Goal: Task Accomplishment & Management: Manage account settings

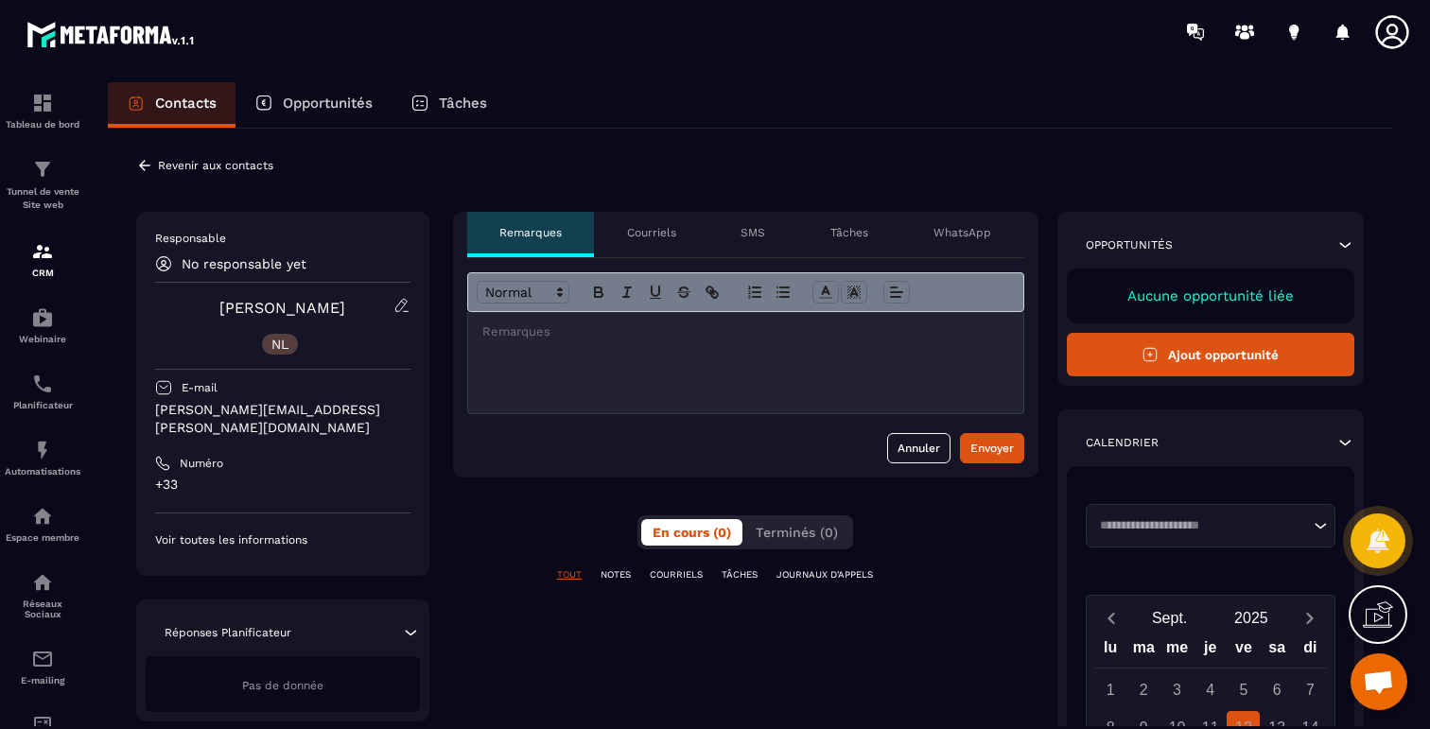
scroll to position [1127, 0]
click at [145, 165] on icon at bounding box center [144, 165] width 17 height 17
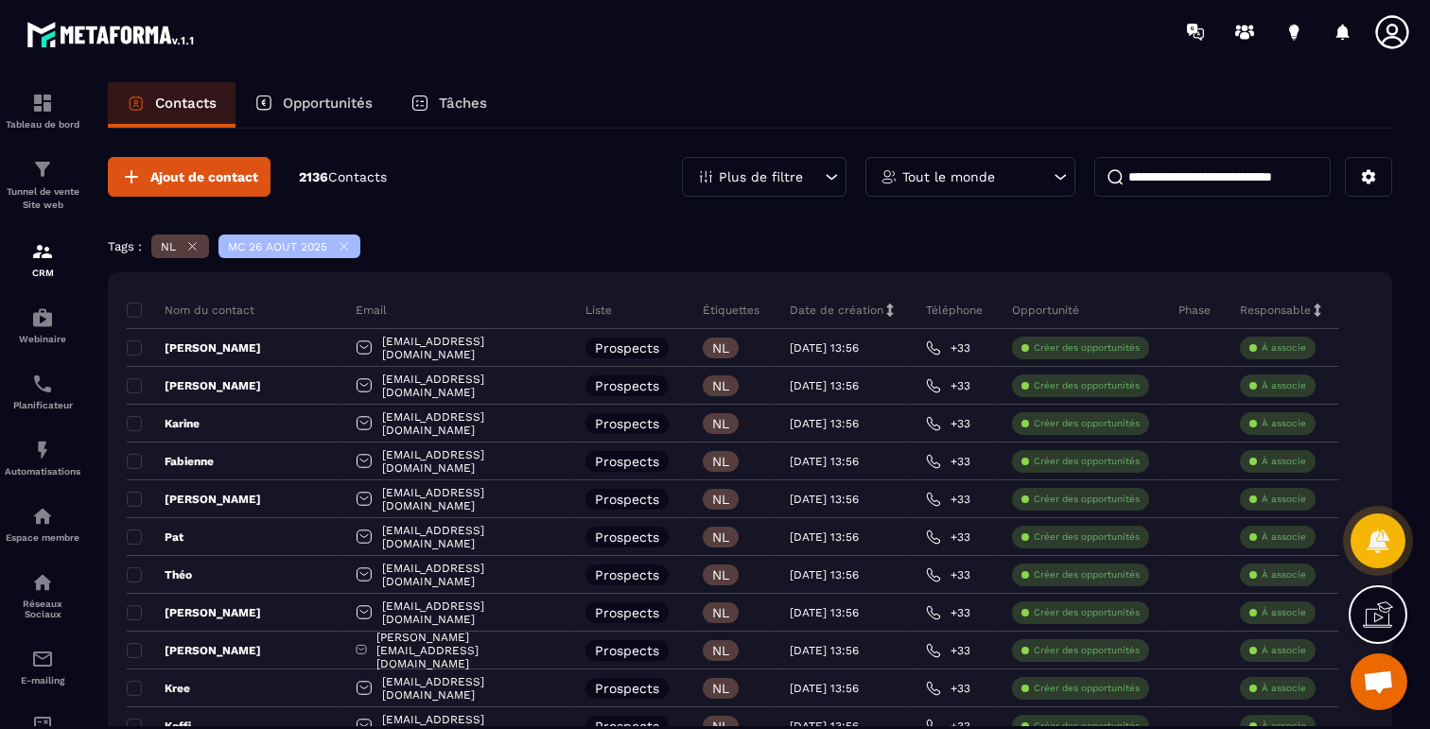
click at [193, 249] on icon at bounding box center [192, 246] width 14 height 14
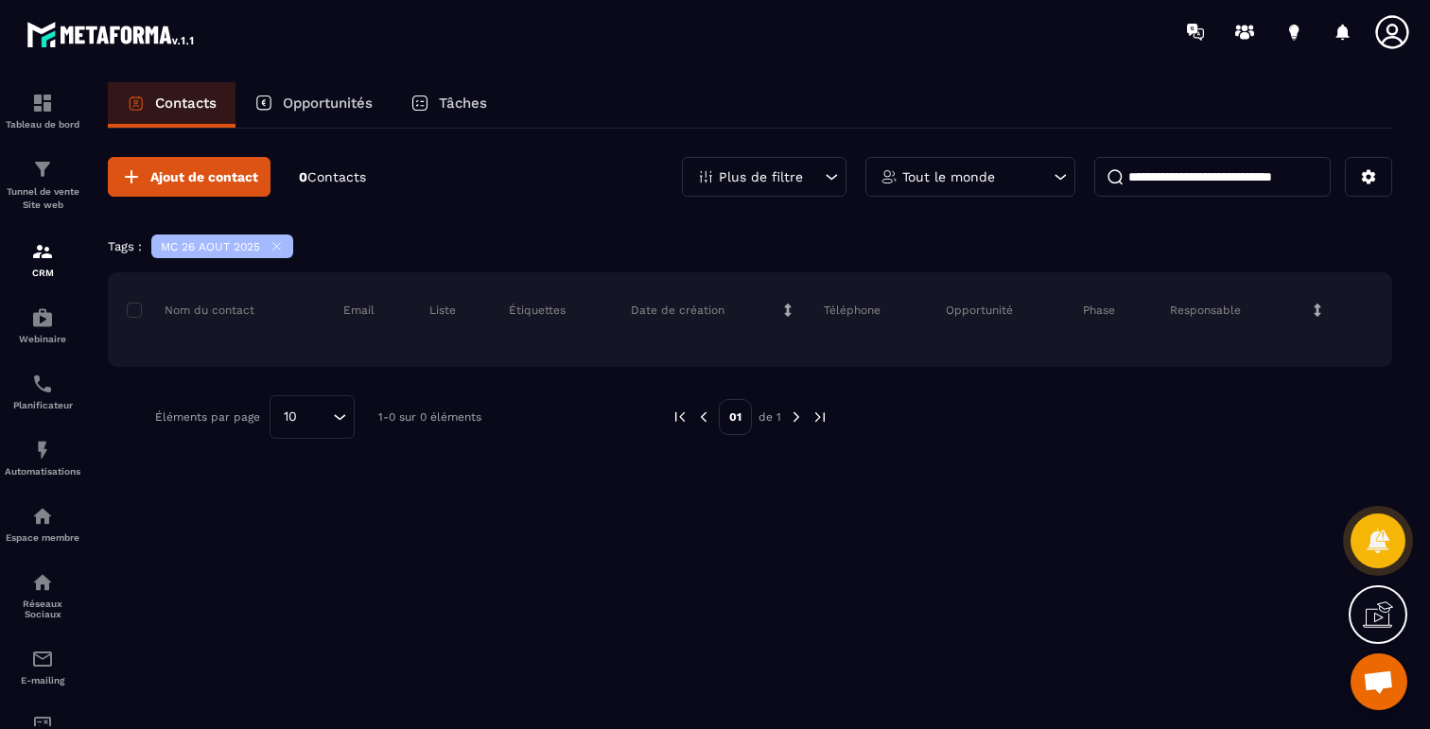
click at [280, 249] on icon at bounding box center [277, 246] width 14 height 14
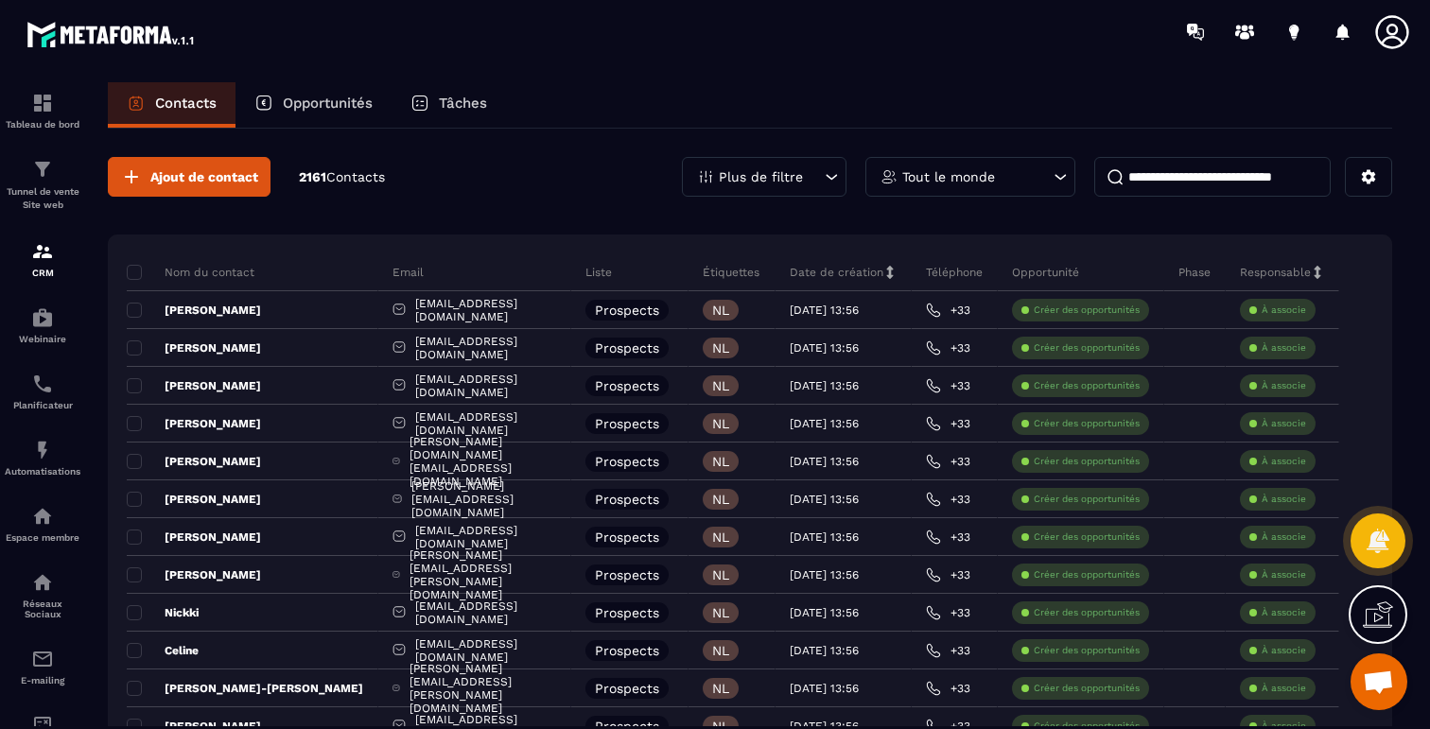
click at [778, 183] on p "Plus de filtre" at bounding box center [761, 176] width 84 height 13
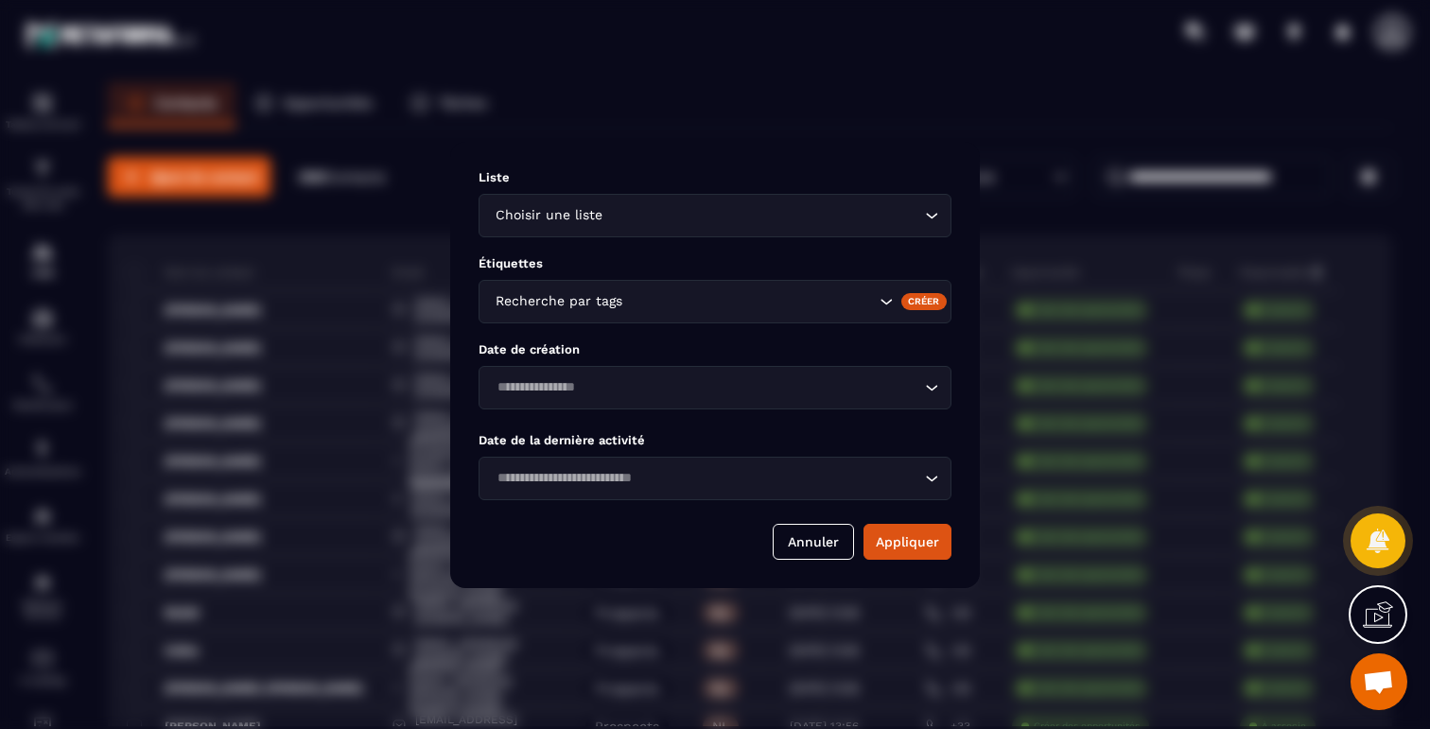
click at [730, 301] on input "Search for option" at bounding box center [750, 301] width 249 height 21
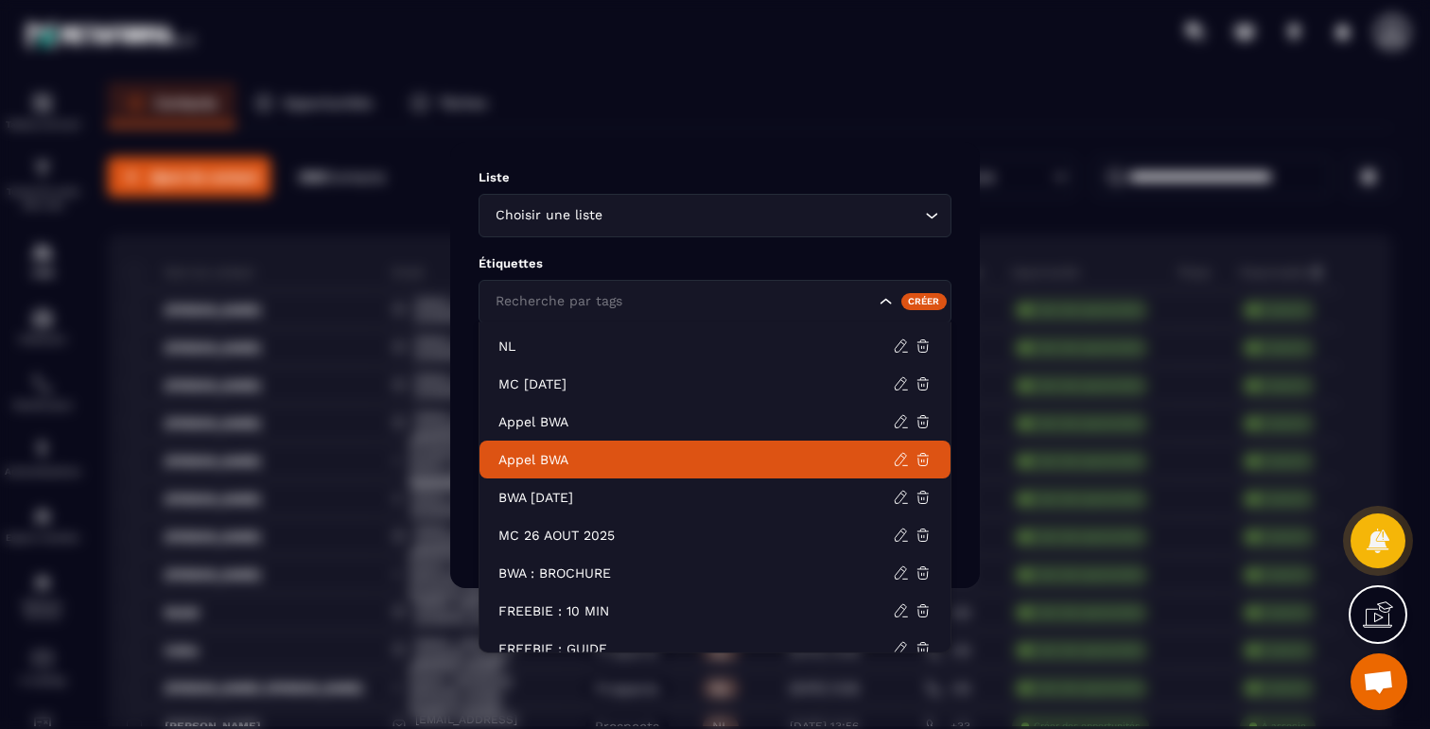
scroll to position [5, 0]
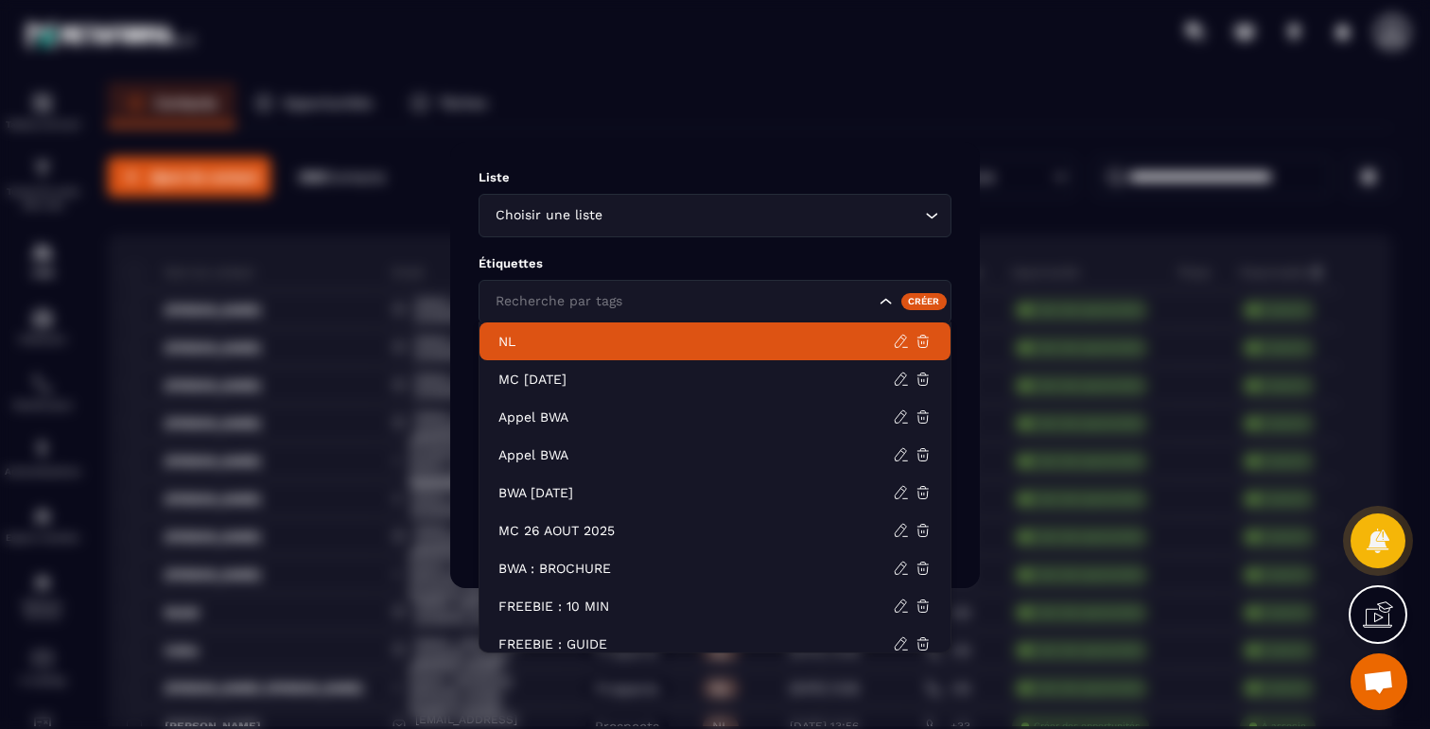
click at [891, 130] on div "Modal window" at bounding box center [715, 364] width 1430 height 729
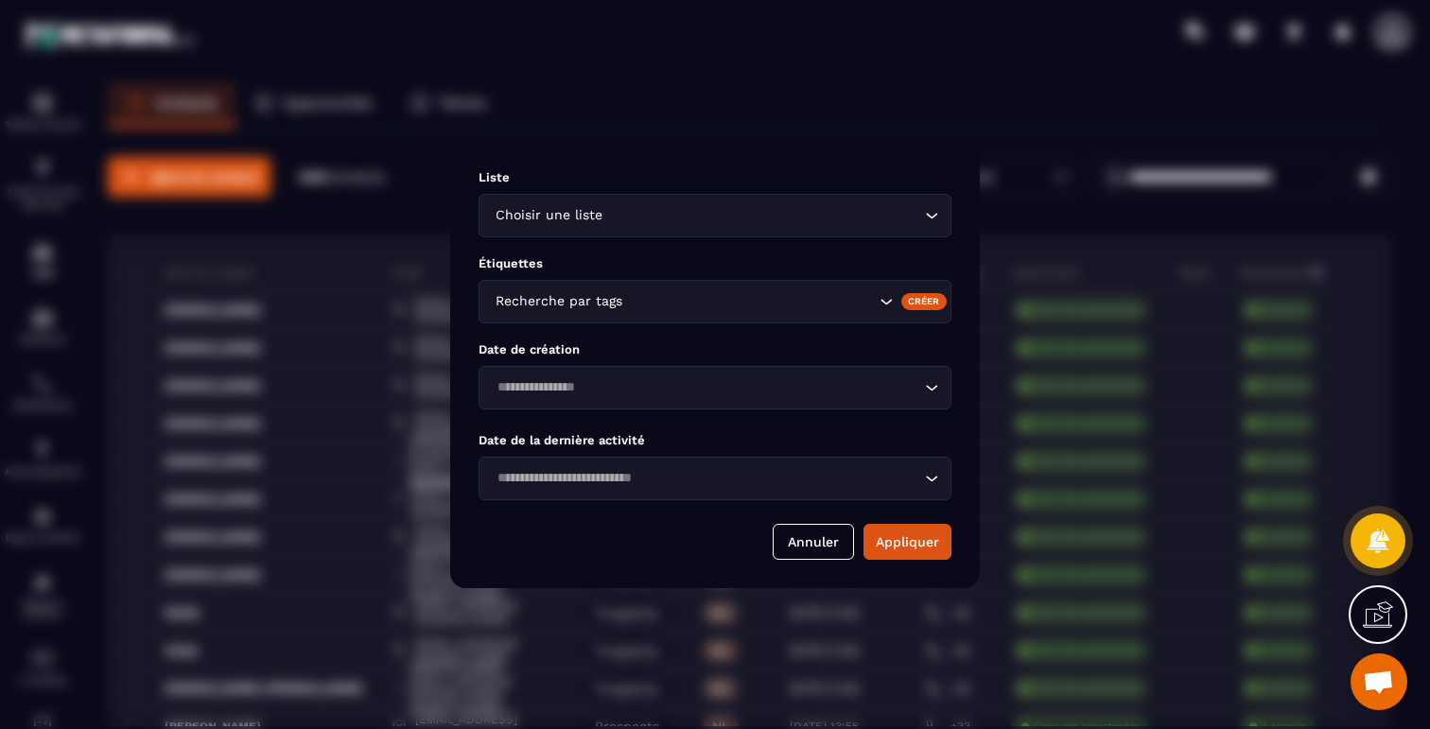
click at [887, 299] on icon "Search for option" at bounding box center [886, 301] width 19 height 19
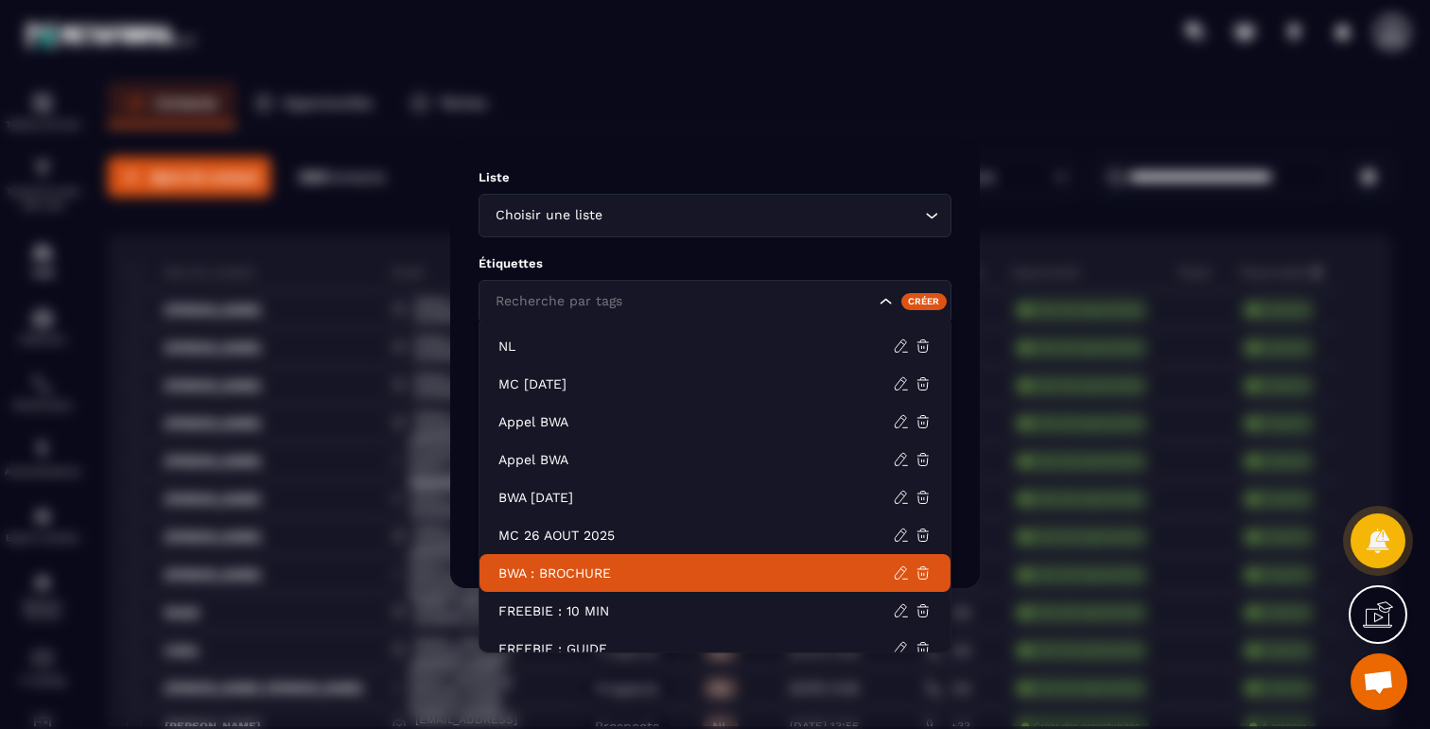
scroll to position [20, 0]
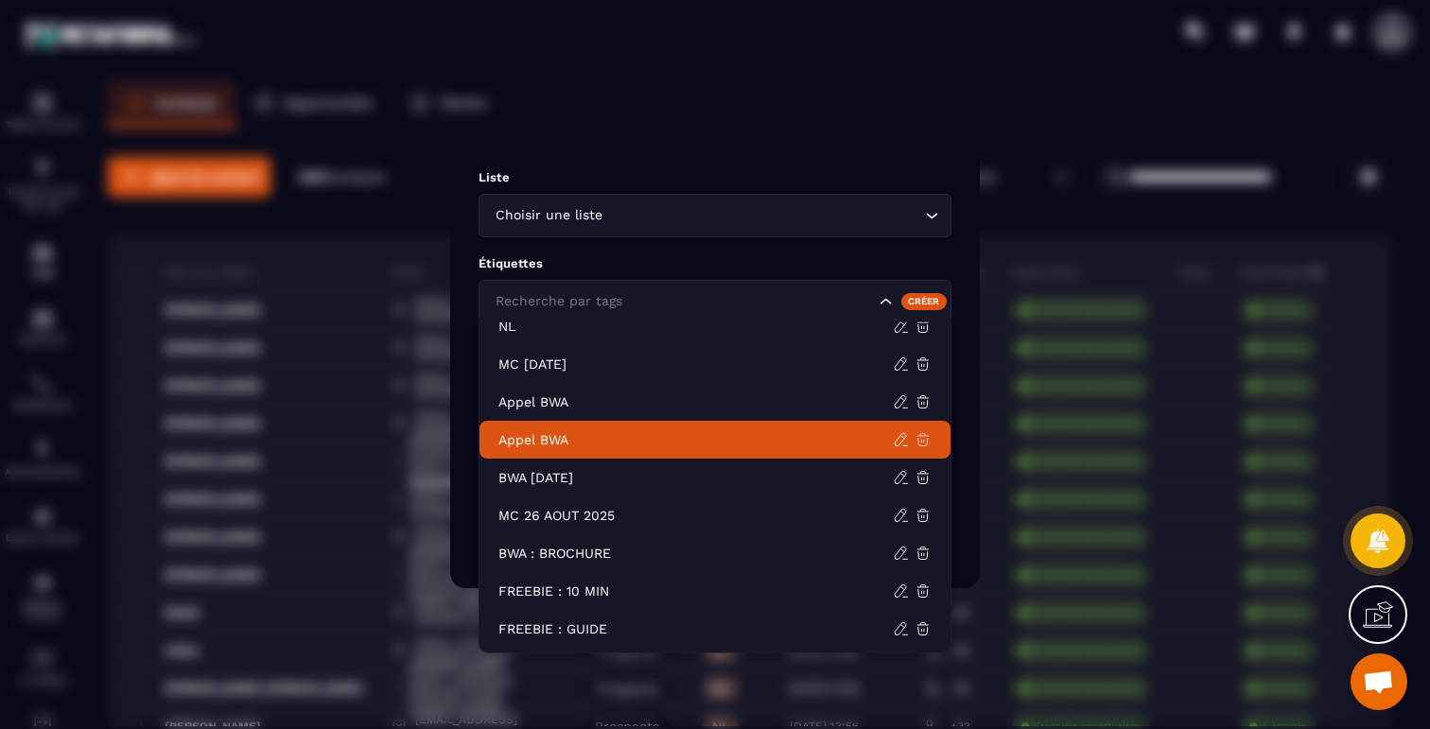
click at [921, 436] on icon at bounding box center [923, 439] width 17 height 17
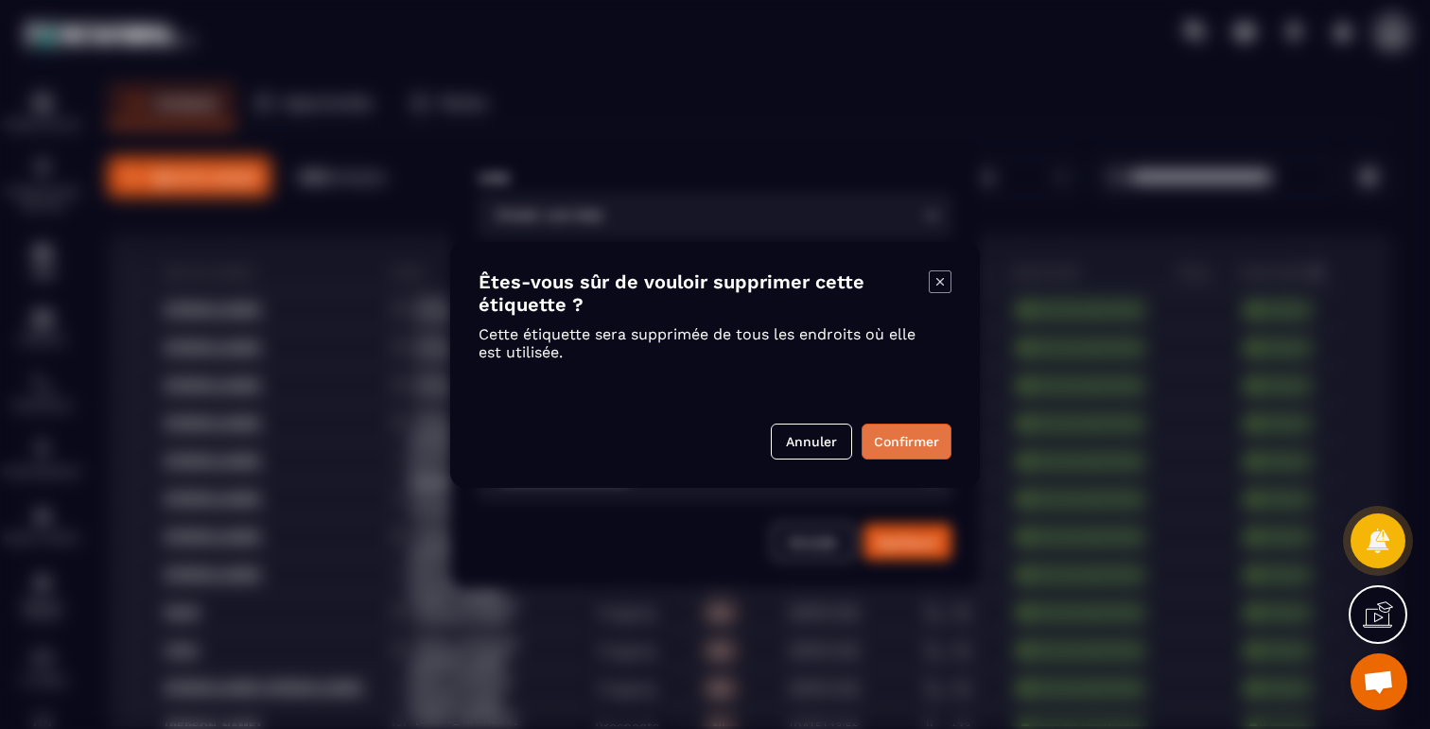
click at [916, 441] on button "Confirmer" at bounding box center [907, 442] width 90 height 36
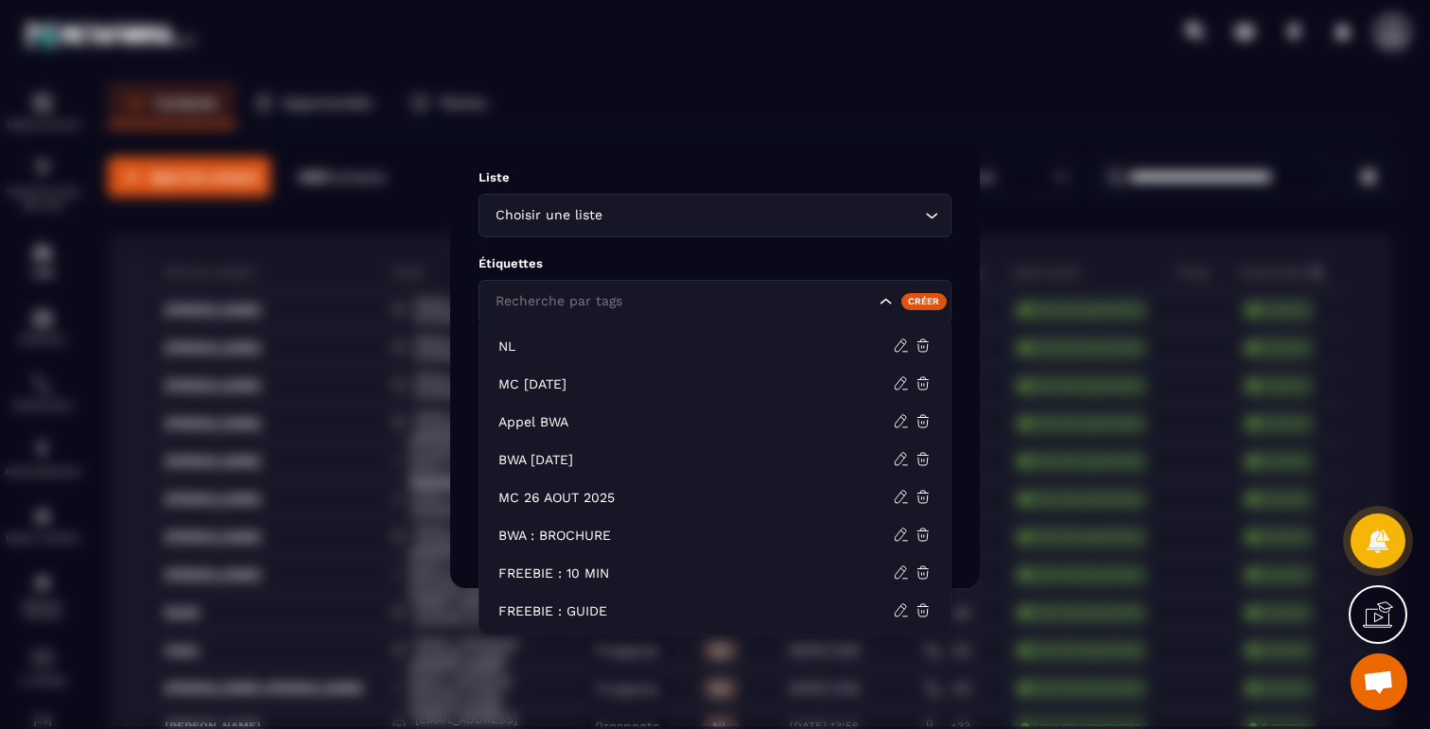
click at [878, 296] on icon "Search for option" at bounding box center [886, 301] width 19 height 19
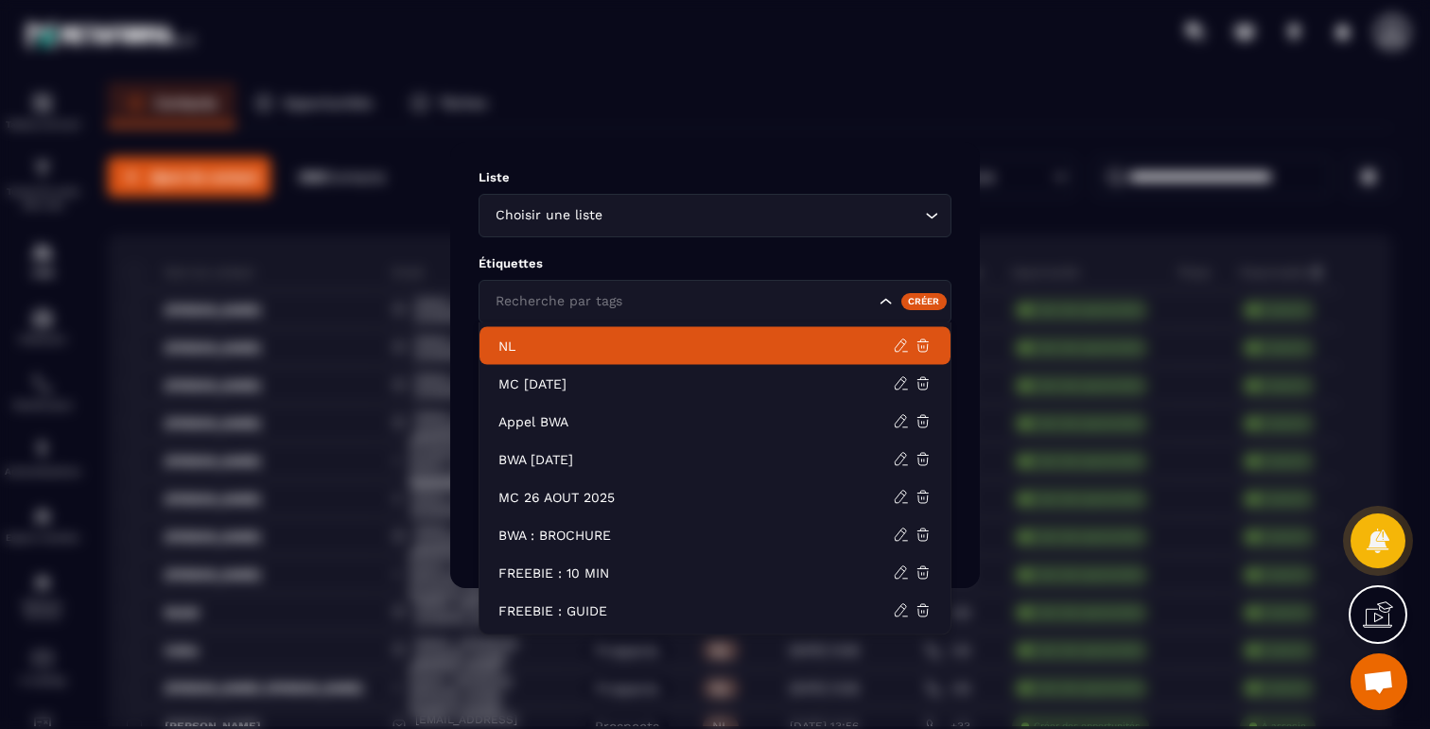
click at [1039, 159] on div "Modal window" at bounding box center [715, 364] width 1430 height 729
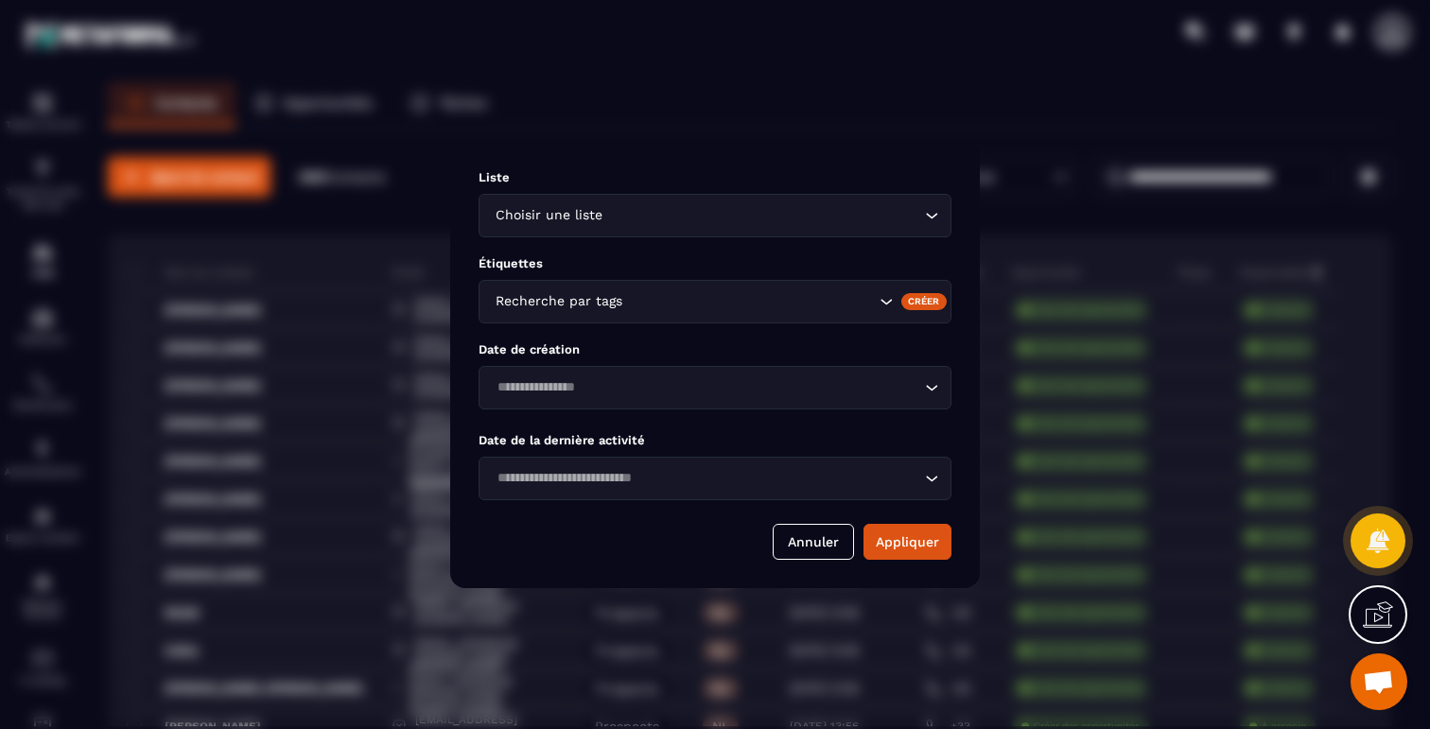
click at [1021, 124] on div "Modal window" at bounding box center [715, 364] width 1430 height 729
